Goal: Information Seeking & Learning: Find contact information

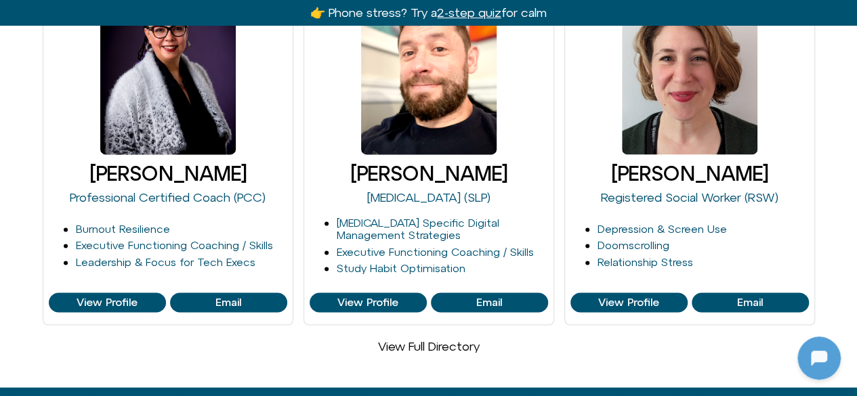
scroll to position [933, 0]
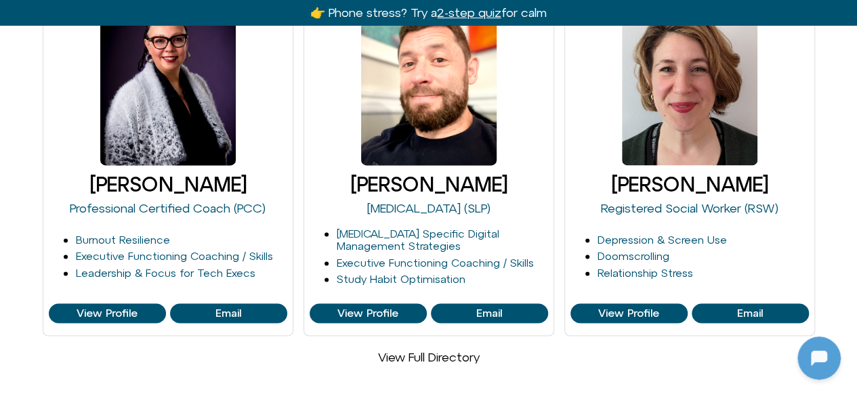
click at [434, 350] on link "View Full Directory" at bounding box center [429, 357] width 102 height 14
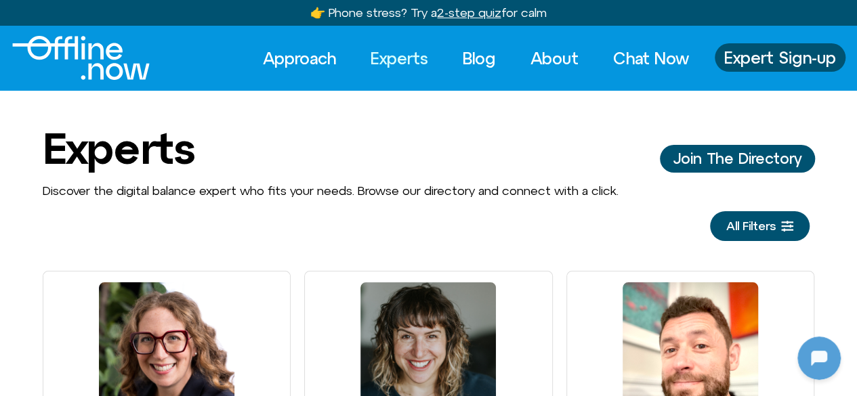
click at [3, 215] on div "Discover the digital balance expert who fits your needs. Browse our directory a…" at bounding box center [428, 213] width 857 height 58
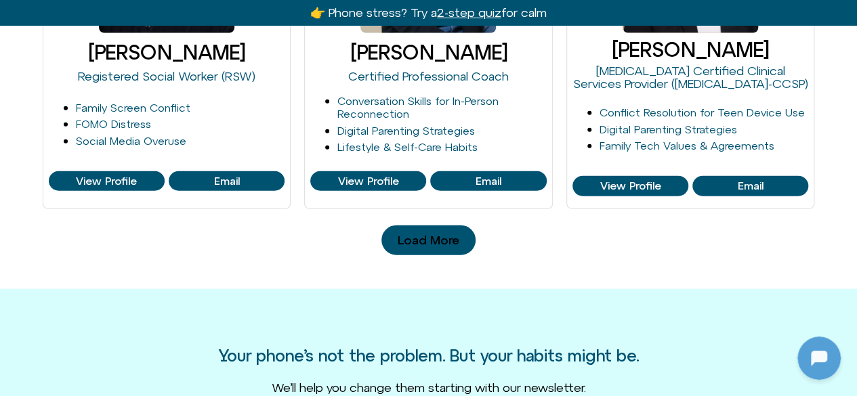
scroll to position [1653, 0]
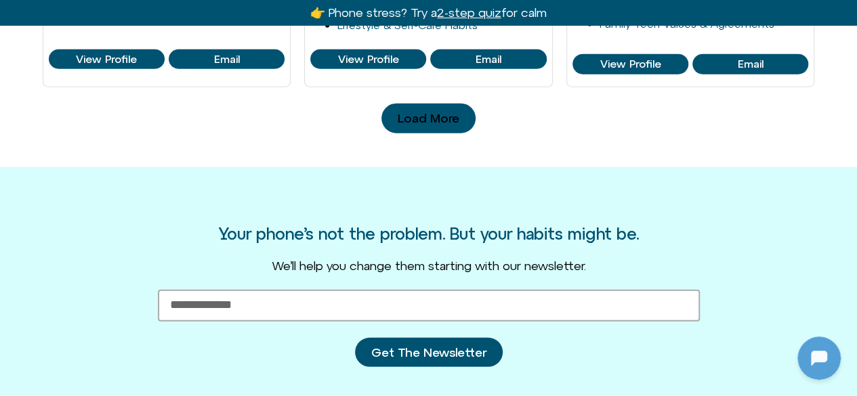
click at [415, 125] on link "Load More" at bounding box center [429, 119] width 94 height 30
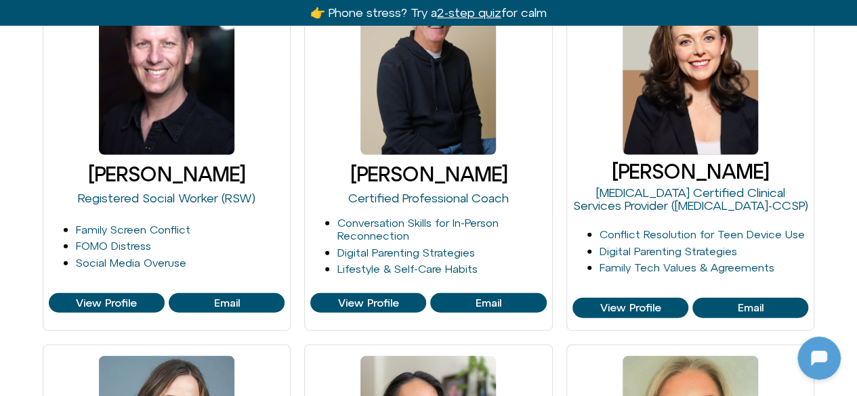
scroll to position [0, 0]
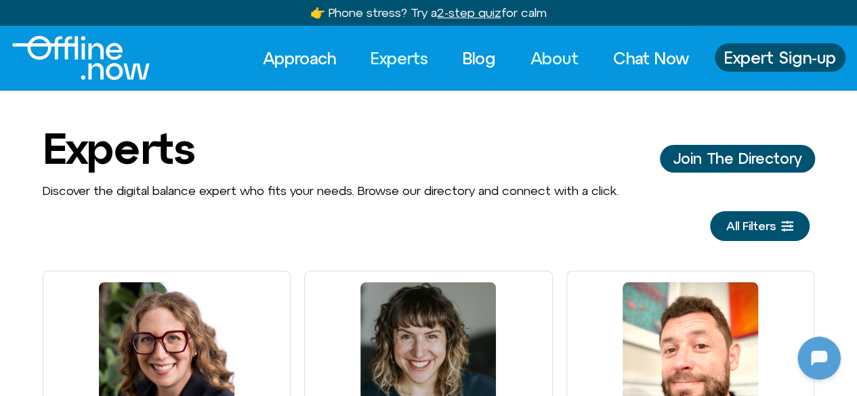
click at [563, 55] on link "About" at bounding box center [554, 58] width 73 height 30
